Goal: Transaction & Acquisition: Purchase product/service

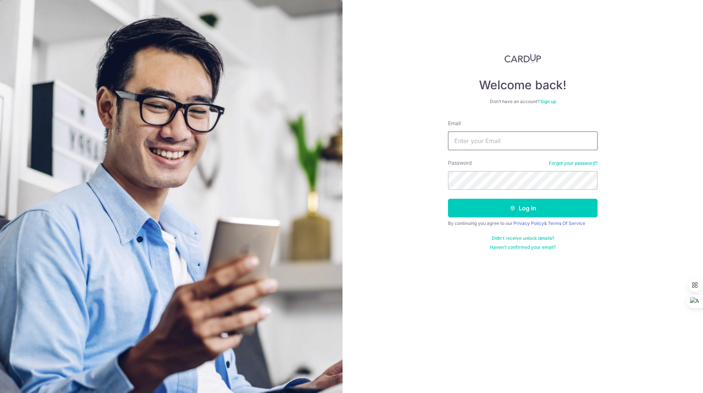
click at [502, 141] on input "Email" at bounding box center [523, 141] width 150 height 19
type input "waloautosg@gmail.com"
click at [501, 206] on button "Log in" at bounding box center [523, 208] width 150 height 19
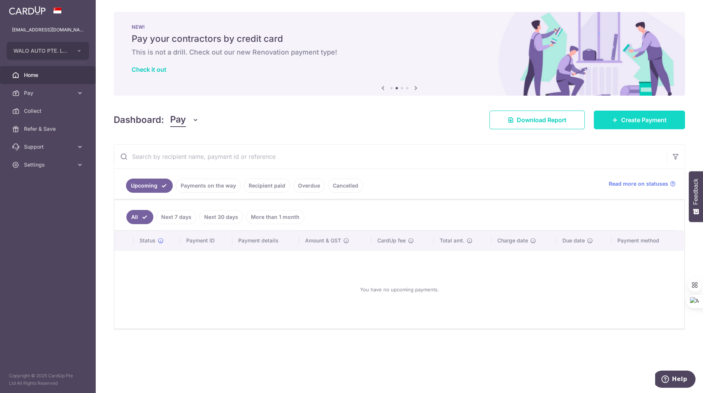
click at [624, 120] on span "Create Payment" at bounding box center [644, 120] width 46 height 9
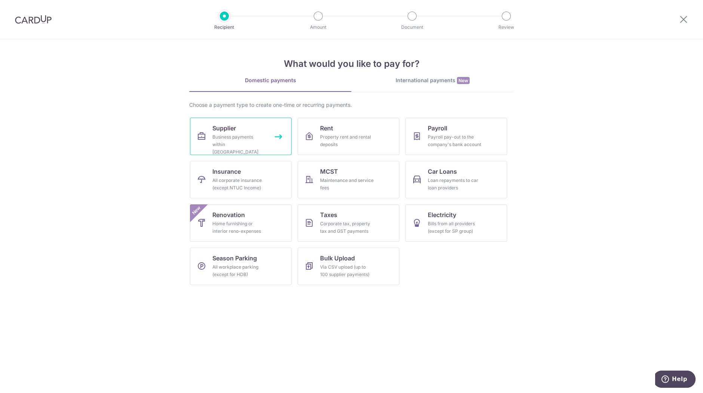
click at [220, 137] on div "Business payments within Singapore" at bounding box center [239, 144] width 54 height 22
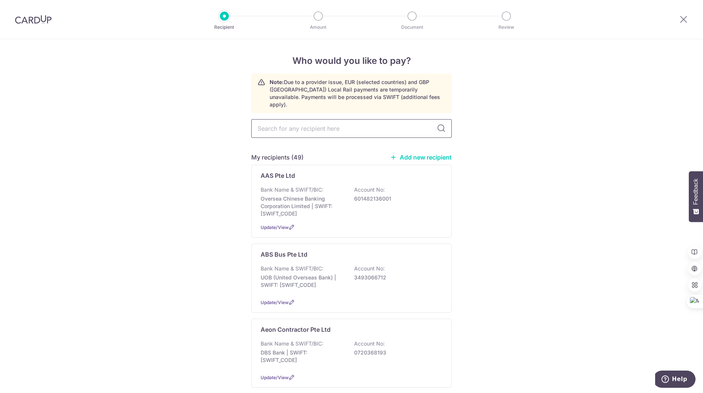
click at [333, 124] on input "text" at bounding box center [351, 128] width 200 height 19
type input "autopoint"
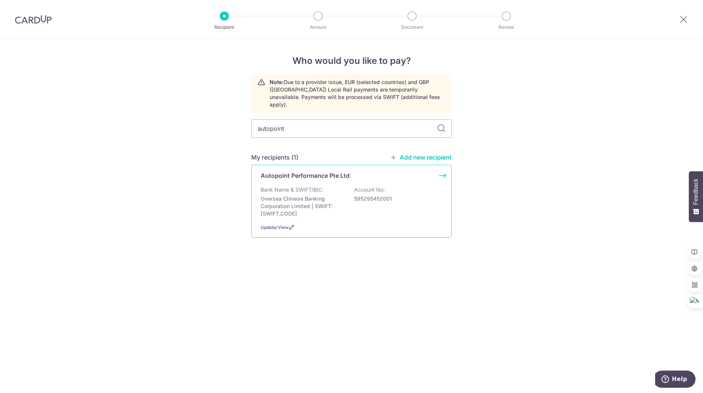
click at [331, 202] on p "Oversea Chinese Banking Corporation Limited | SWIFT: OCBCSGSGXXX" at bounding box center [303, 206] width 84 height 22
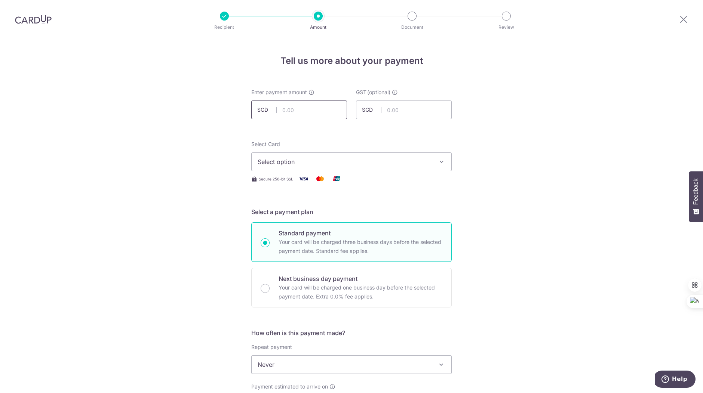
click at [305, 110] on input "text" at bounding box center [299, 110] width 96 height 19
paste input "$10597.39"
type input "10,597.39"
click at [374, 145] on div "Select Card Select option Add credit card Your Cards **** 5831" at bounding box center [351, 156] width 200 height 31
click at [363, 162] on span "Select option" at bounding box center [345, 161] width 174 height 9
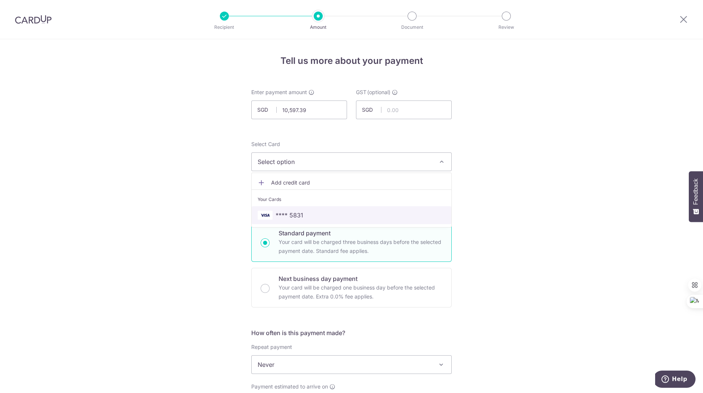
click at [330, 214] on span "**** 5831" at bounding box center [352, 215] width 188 height 9
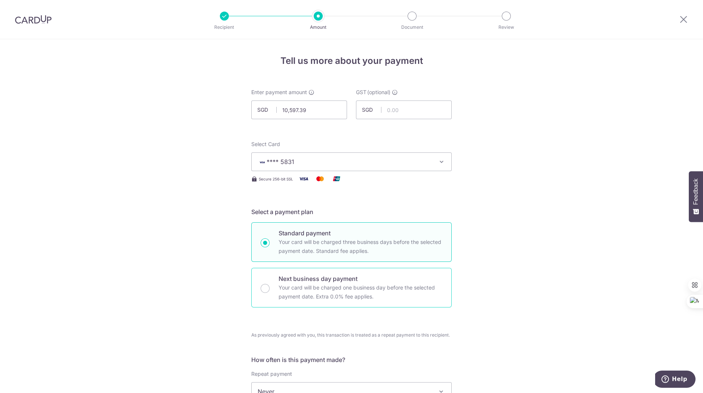
click at [313, 287] on p "Your card will be charged one business day before the selected payment date. Ex…" at bounding box center [361, 292] width 164 height 18
click at [270, 287] on input "Next business day payment Your card will be charged one business day before the…" at bounding box center [265, 288] width 9 height 9
radio input "false"
radio input "true"
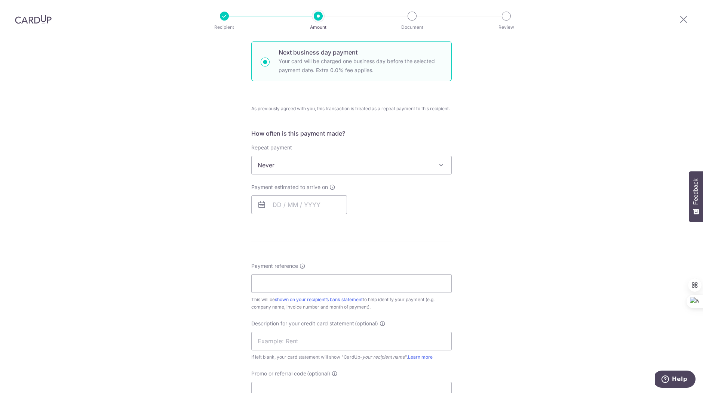
scroll to position [243, 0]
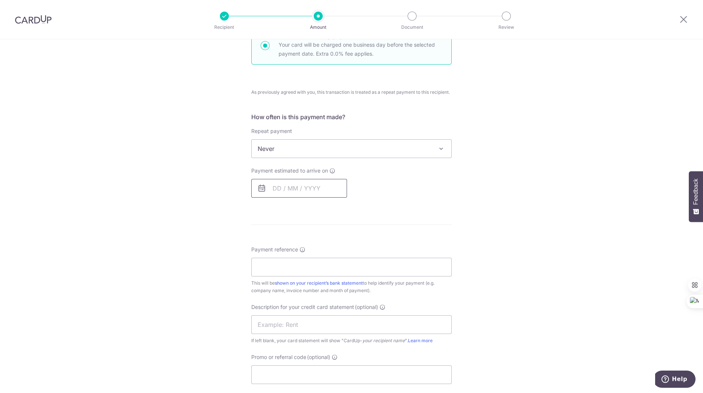
click at [313, 190] on input "text" at bounding box center [299, 188] width 96 height 19
click at [278, 257] on link "8" at bounding box center [282, 257] width 12 height 12
type input "08/09/2025"
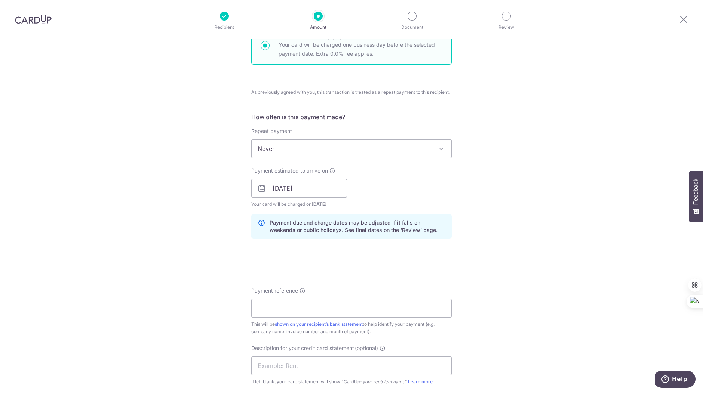
click at [485, 264] on div "Tell us more about your payment Enter payment amount SGD 10,597.39 10597.39 GST…" at bounding box center [351, 206] width 703 height 820
click at [363, 308] on input "Payment reference" at bounding box center [351, 308] width 200 height 19
type input "A"
type input "Walo Jun July"
click at [522, 288] on div "Tell us more about your payment Enter payment amount SGD 10,597.39 10597.39 GST…" at bounding box center [351, 206] width 703 height 820
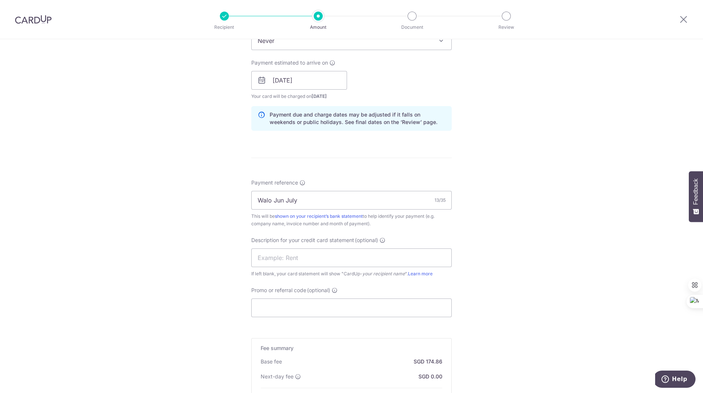
scroll to position [449, 0]
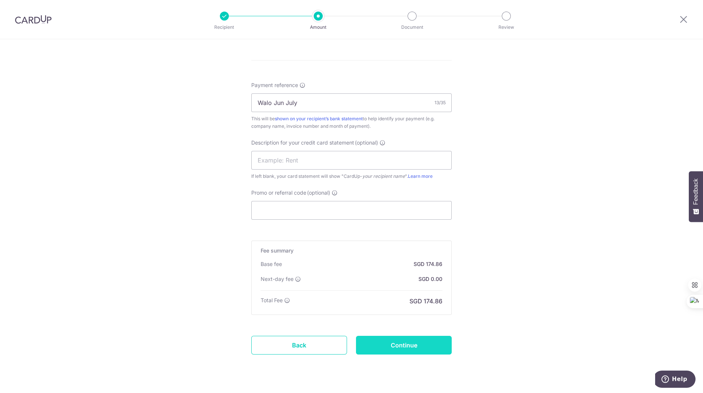
click at [412, 347] on input "Continue" at bounding box center [404, 345] width 96 height 19
type input "Create Schedule"
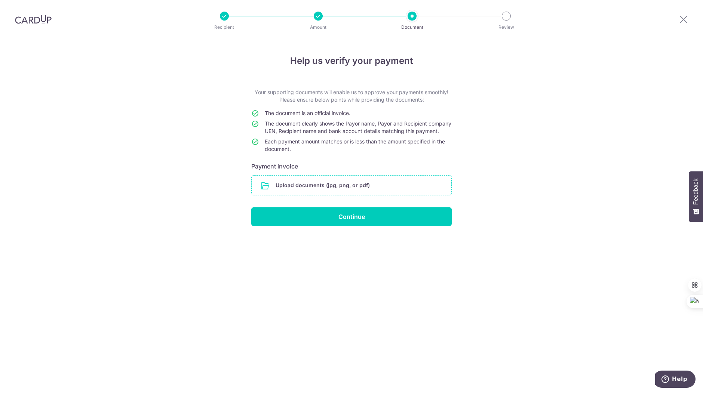
click at [331, 190] on input "file" at bounding box center [352, 185] width 200 height 19
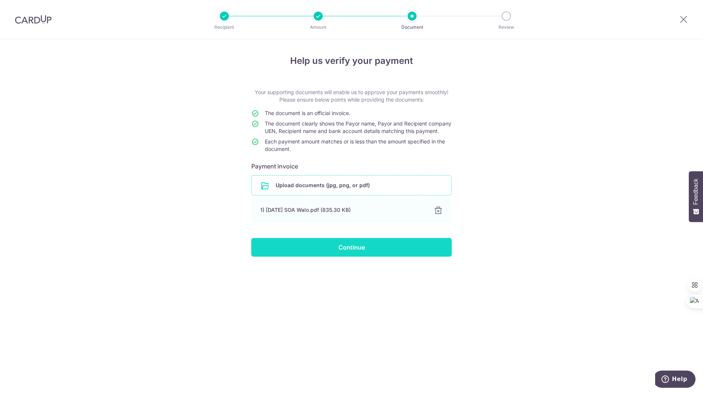
click at [335, 256] on input "Continue" at bounding box center [351, 247] width 200 height 19
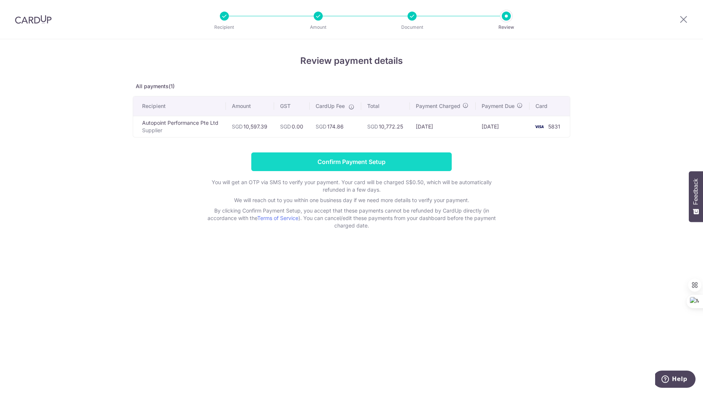
click at [368, 165] on input "Confirm Payment Setup" at bounding box center [351, 162] width 200 height 19
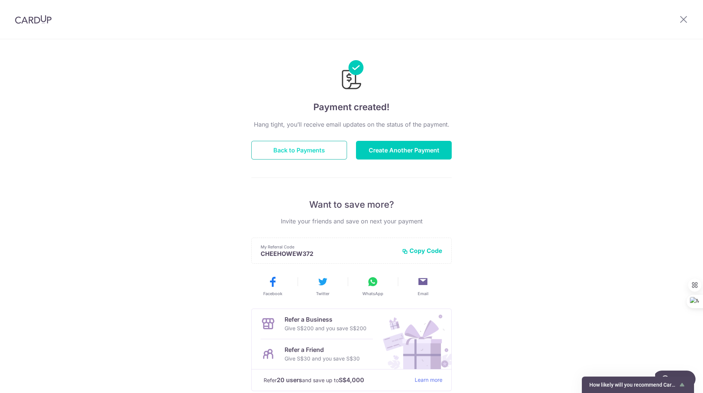
click at [331, 154] on button "Back to Payments" at bounding box center [299, 150] width 96 height 19
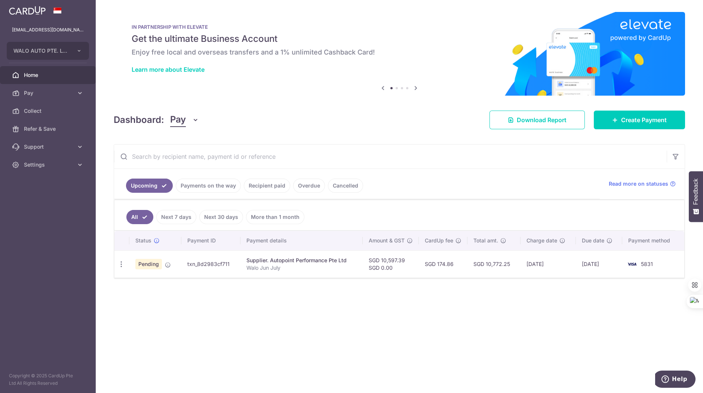
click at [273, 186] on link "Recipient paid" at bounding box center [267, 186] width 46 height 14
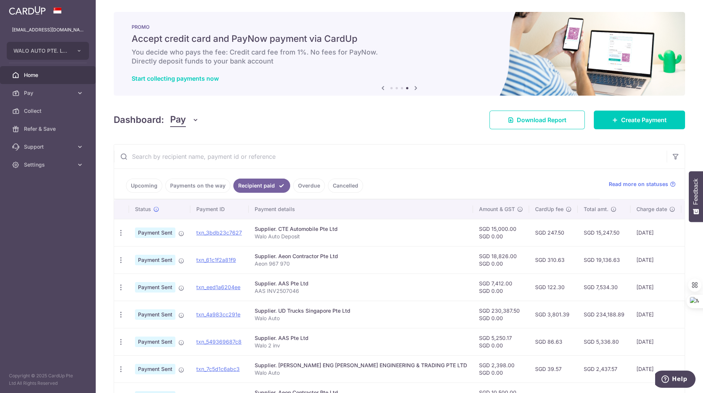
click at [378, 166] on input "text" at bounding box center [390, 157] width 553 height 24
